Goal: Find specific page/section: Find specific page/section

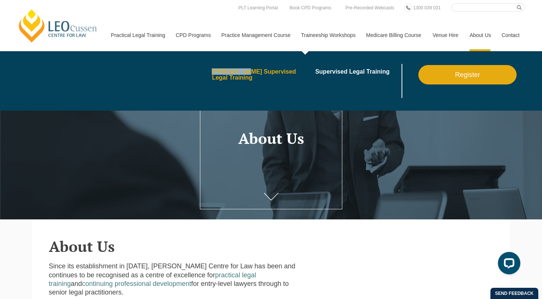
drag, startPoint x: 197, startPoint y: 70, endPoint x: 237, endPoint y: 73, distance: 40.9
click at [237, 73] on ul "blank Leo Cussen’s Supervised Legal Training Supervised Legal Training Register" at bounding box center [315, 81] width 413 height 34
copy ul "[PERSON_NAME]"
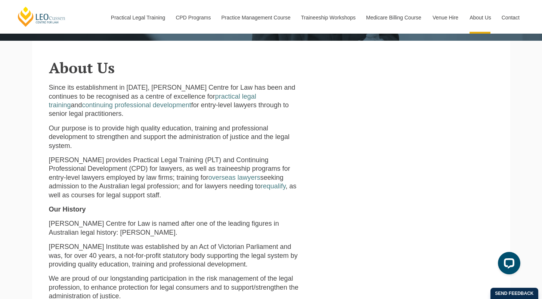
scroll to position [227, 0]
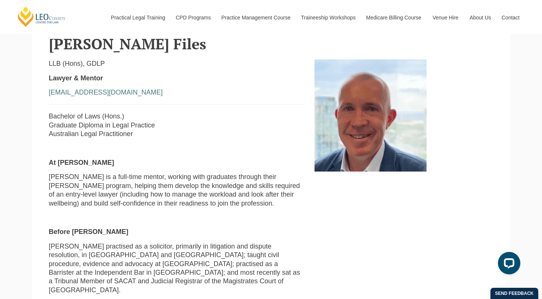
scroll to position [205, 0]
